Goal: Transaction & Acquisition: Purchase product/service

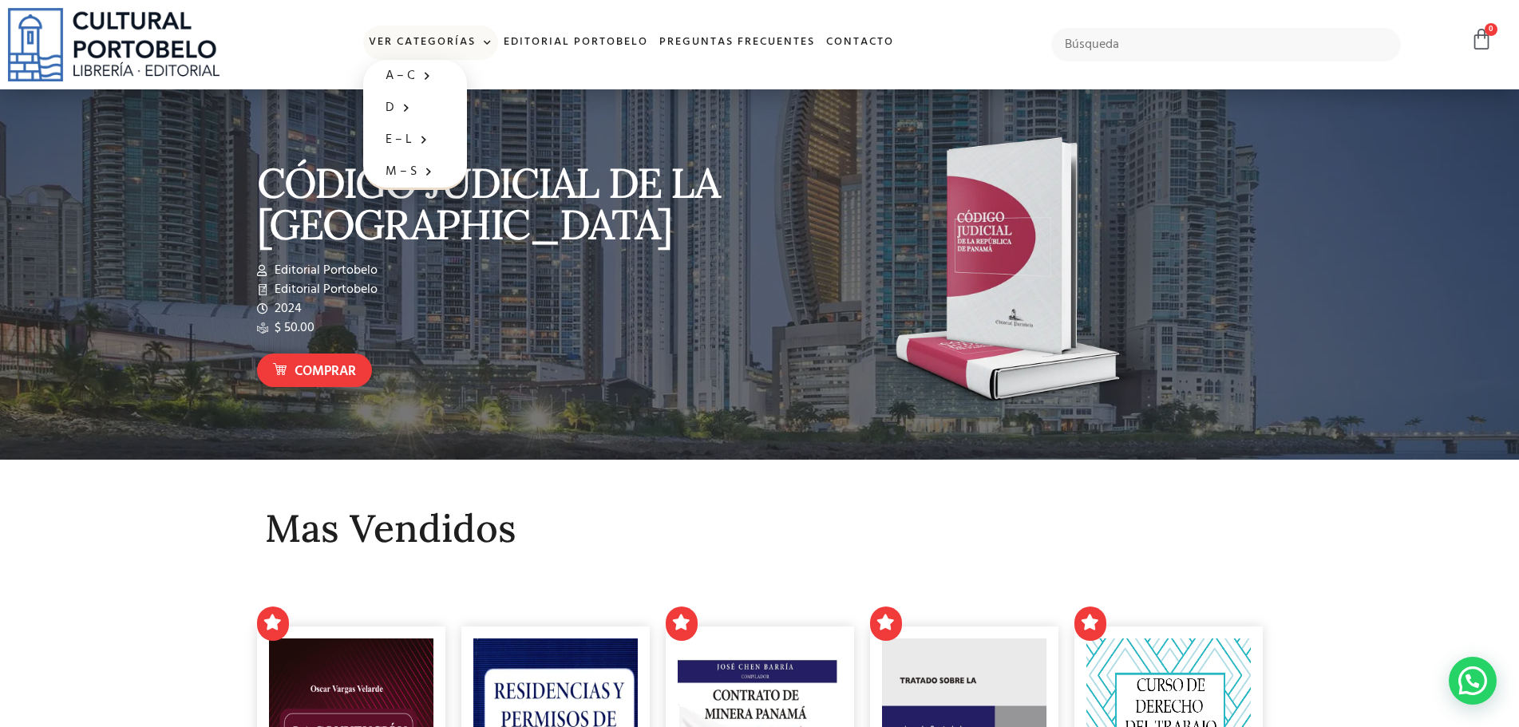
click at [444, 35] on link "Ver Categorías" at bounding box center [430, 43] width 135 height 34
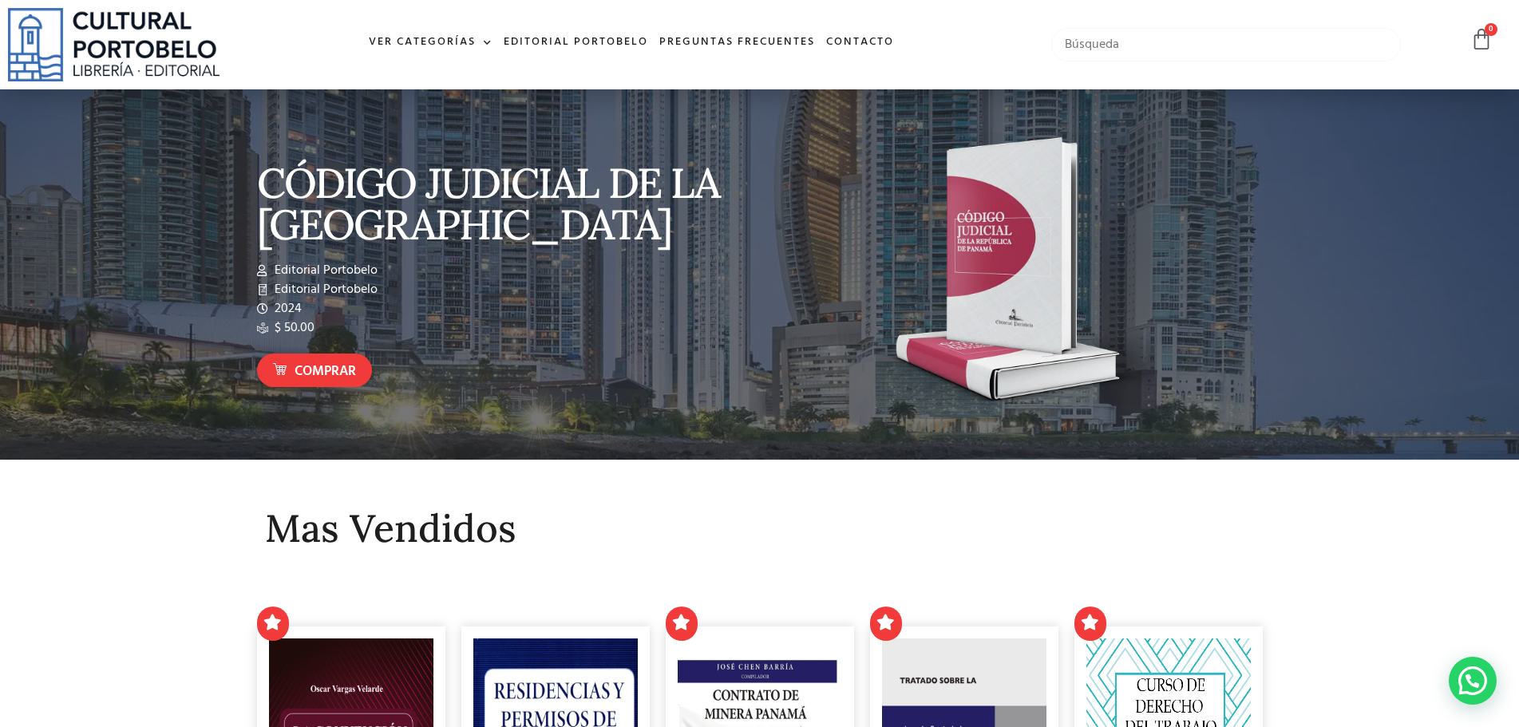
click at [1172, 36] on input "text" at bounding box center [1226, 45] width 350 height 34
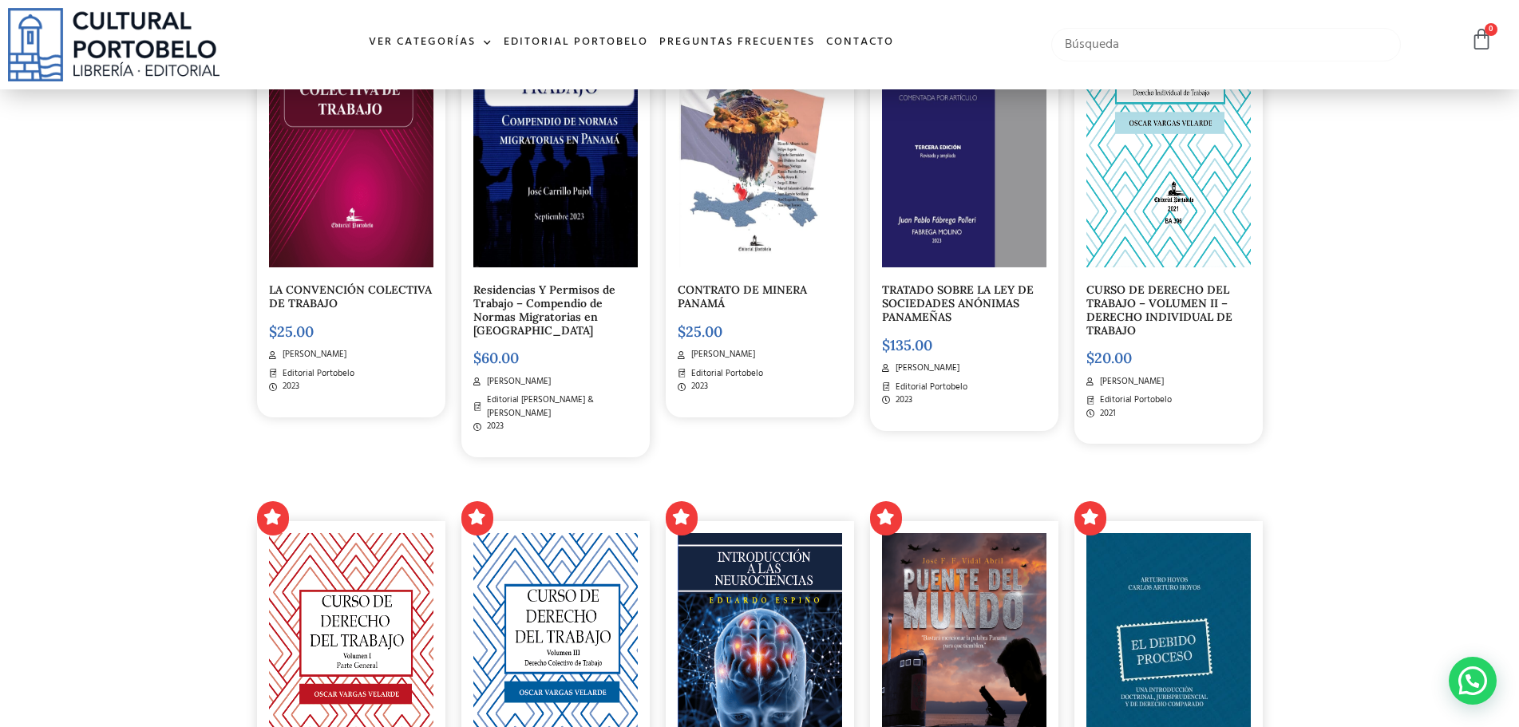
scroll to position [479, 0]
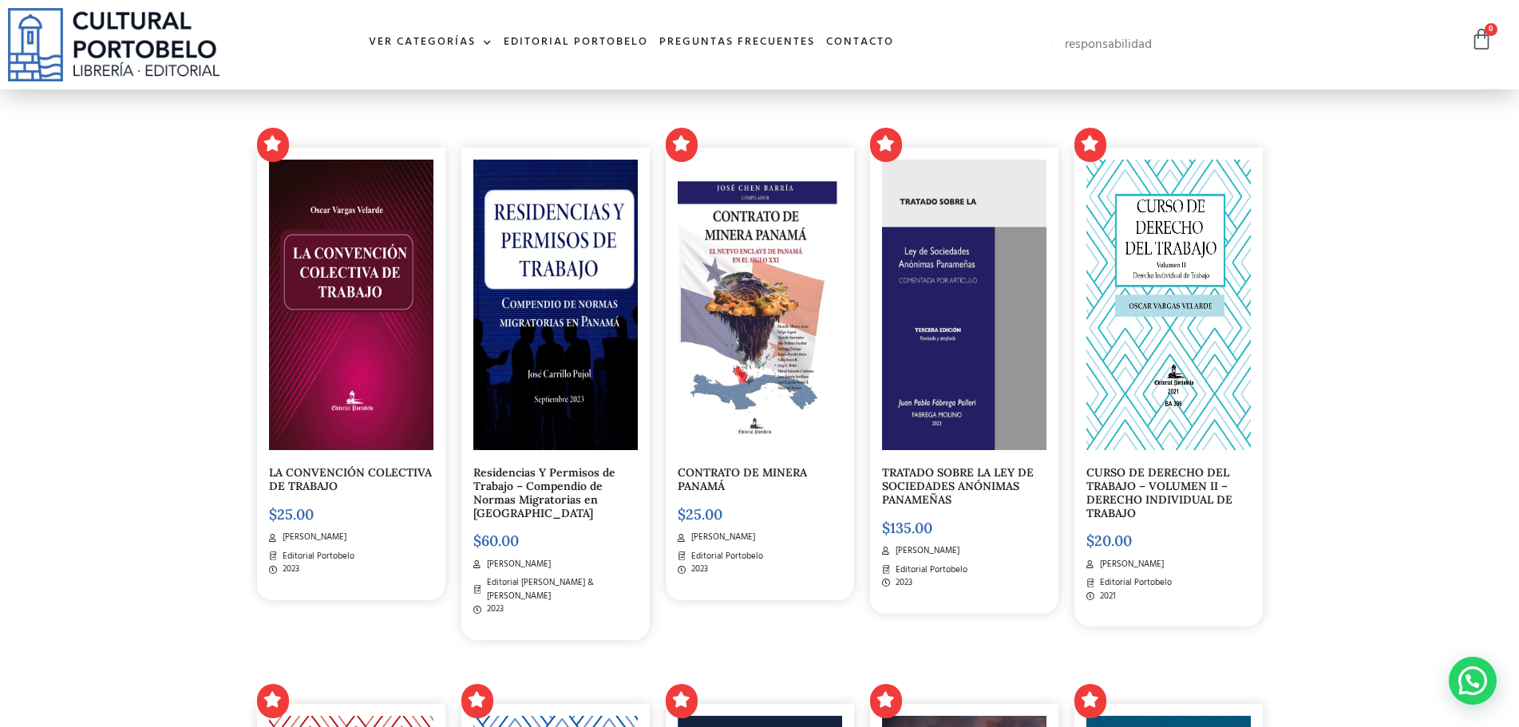
type input "responsabilidad"
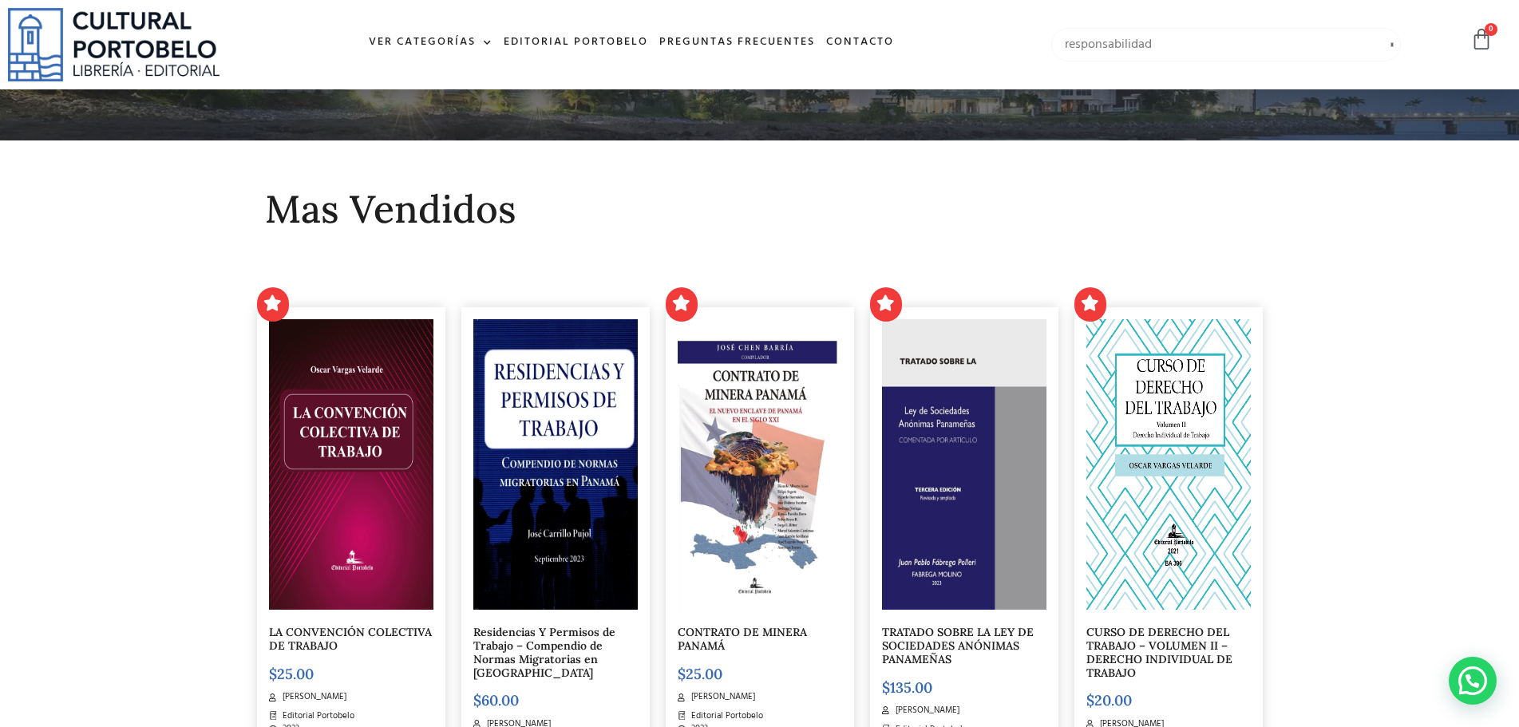
scroll to position [0, 0]
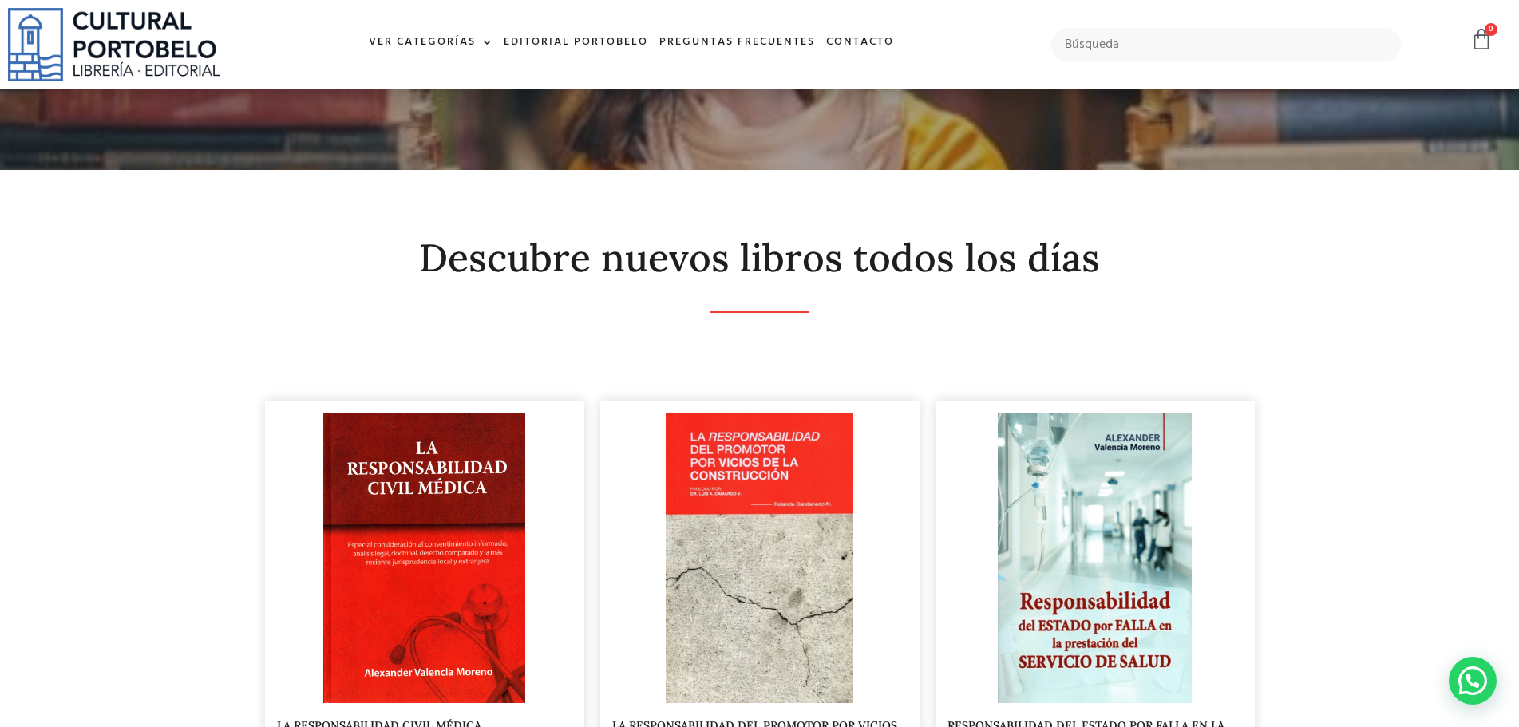
scroll to position [239, 0]
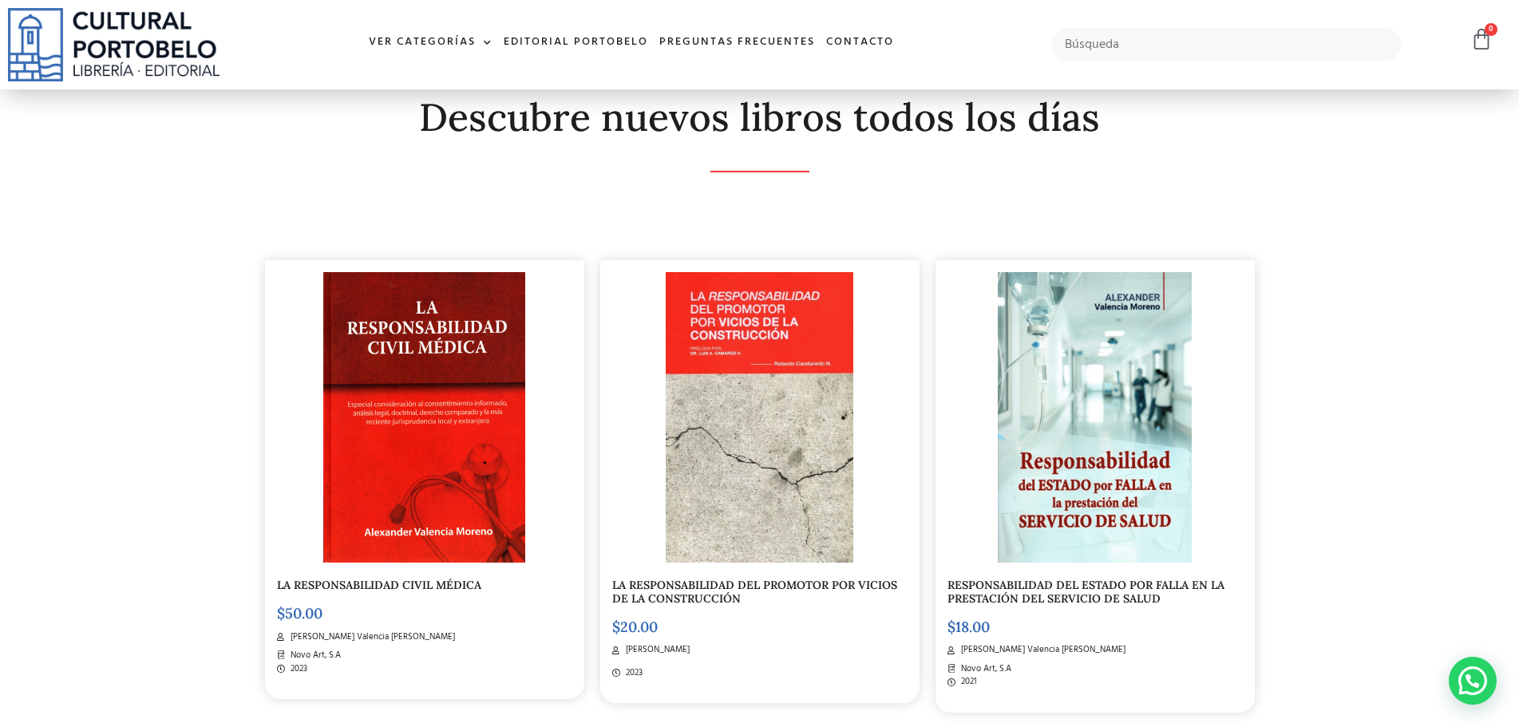
click at [380, 587] on link "LA RESPONSABILIDAD CIVIL MÉDICA" at bounding box center [379, 585] width 204 height 14
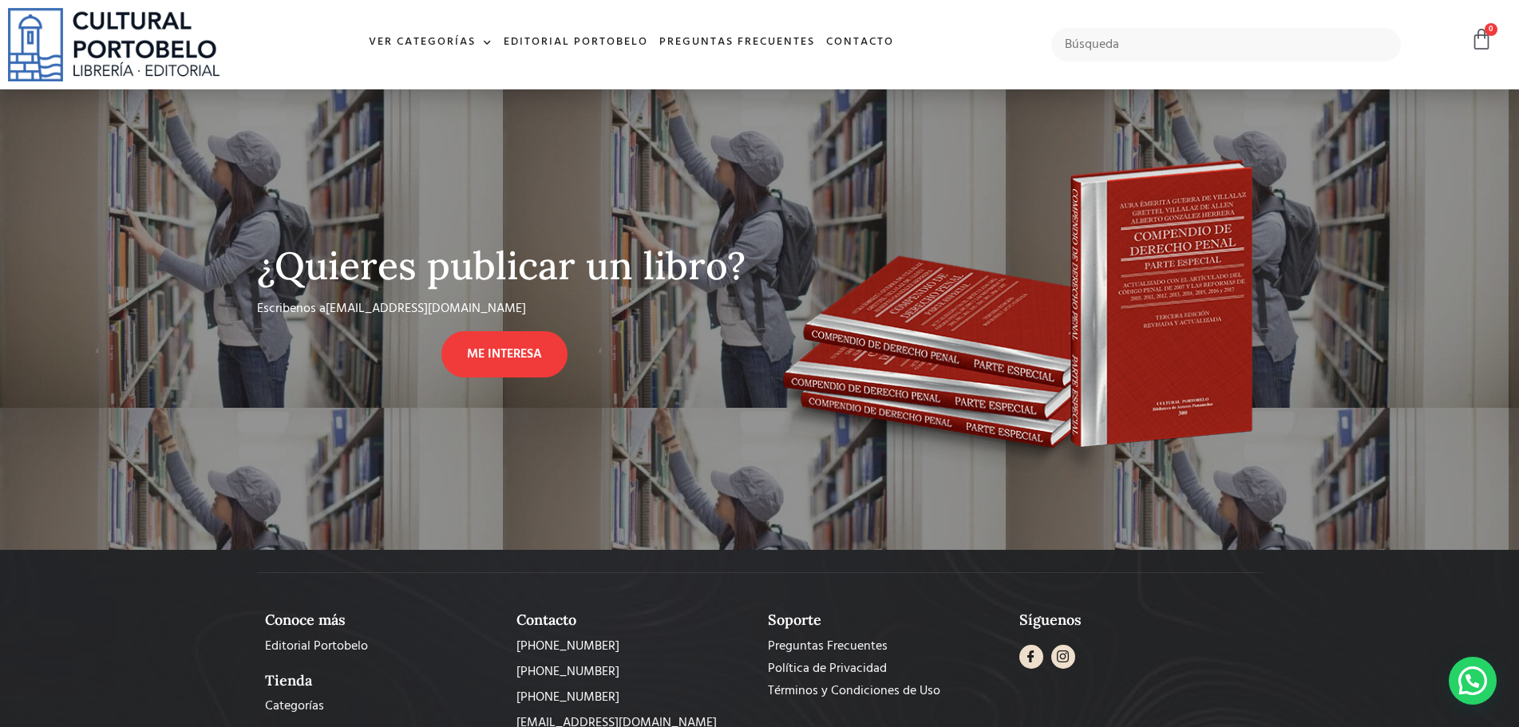
scroll to position [750, 0]
